Goal: Go to known website: Access a specific website the user already knows

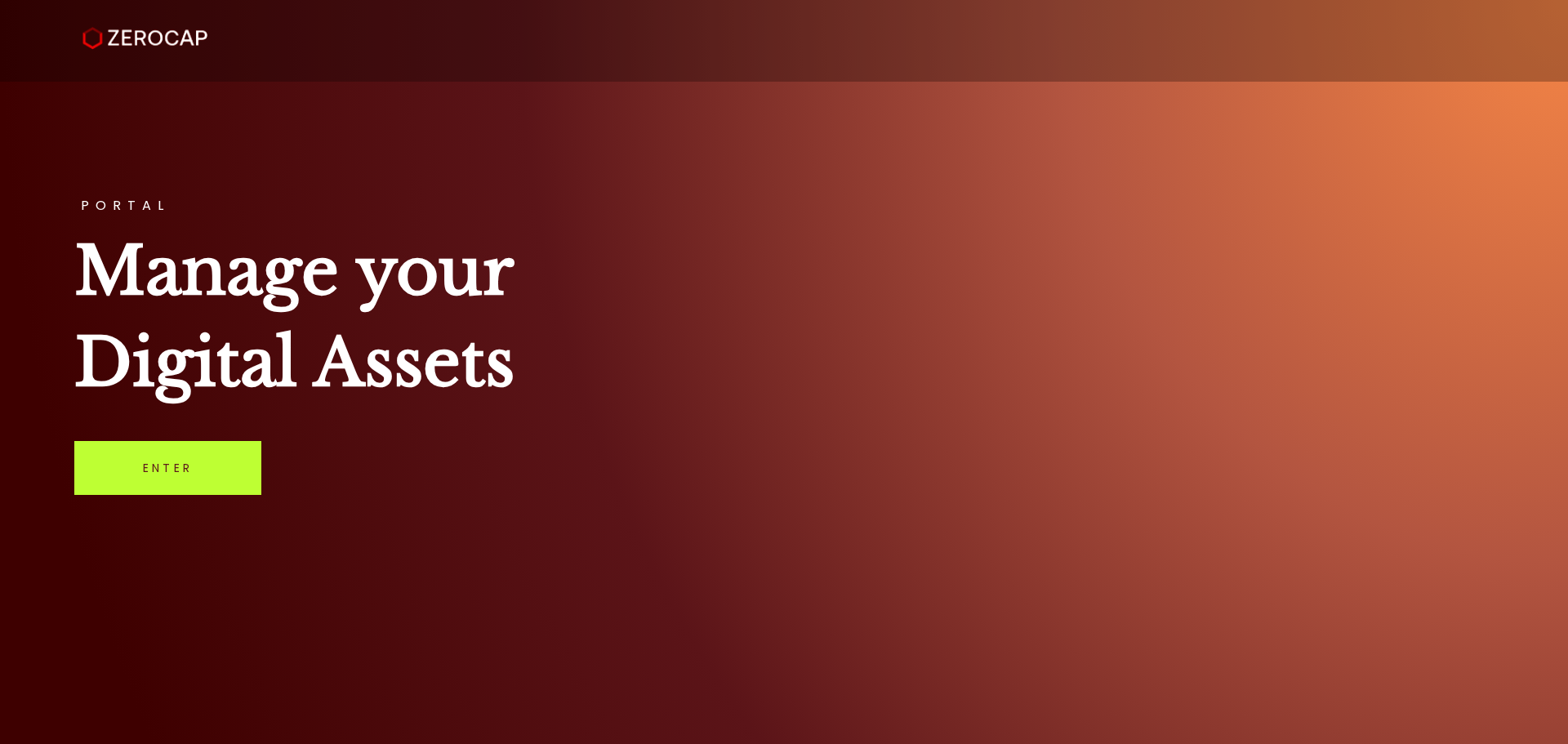
click at [129, 480] on link "Enter" at bounding box center [167, 468] width 187 height 54
click at [183, 462] on link "Enter" at bounding box center [167, 468] width 187 height 54
